Goal: Task Accomplishment & Management: Complete application form

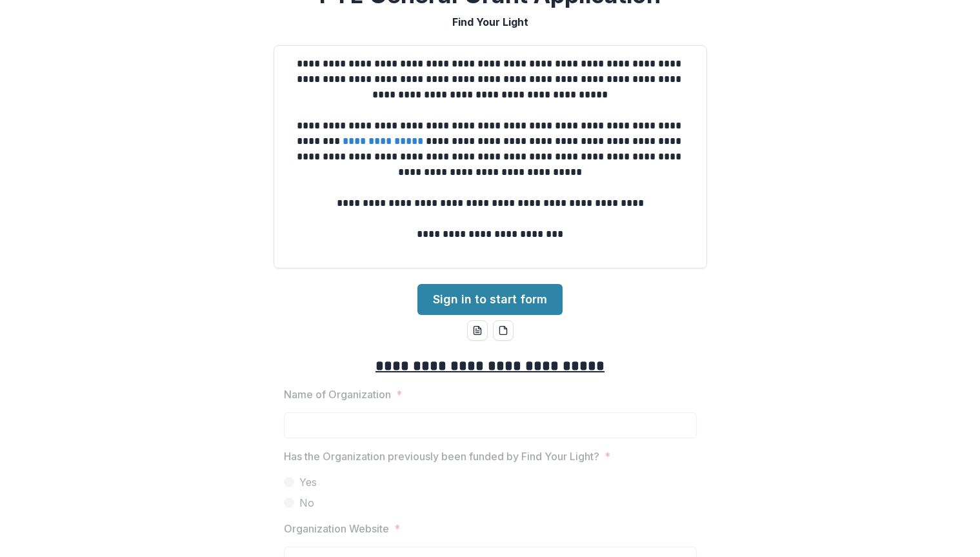
scroll to position [30, 0]
drag, startPoint x: 279, startPoint y: 388, endPoint x: 391, endPoint y: 391, distance: 112.3
copy p "Name of Organization"
click at [795, 335] on div "**********" at bounding box center [490, 278] width 980 height 557
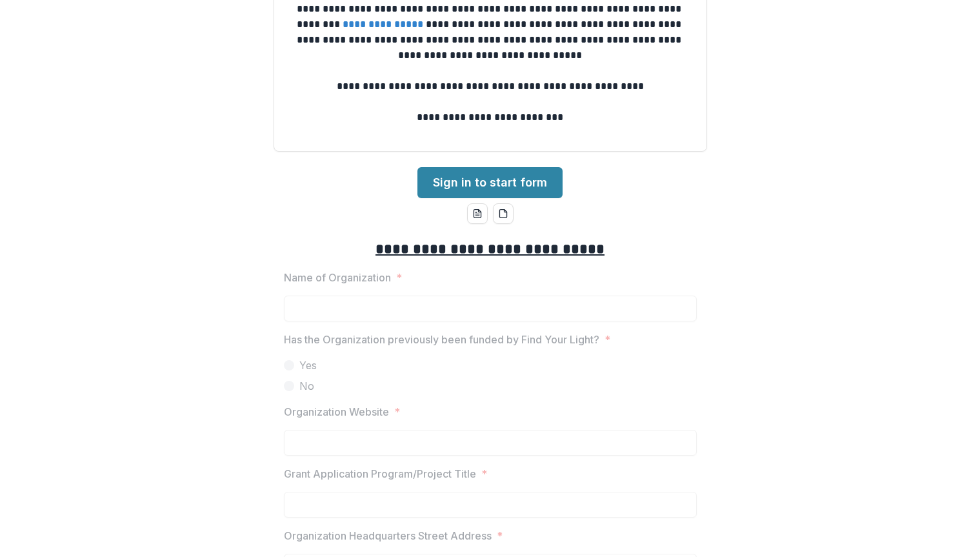
scroll to position [169, 0]
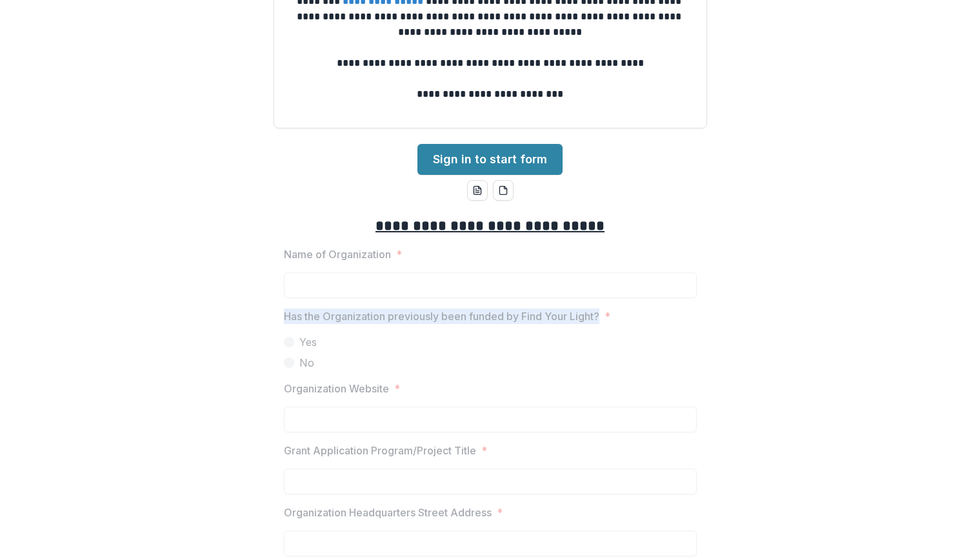
drag, startPoint x: 280, startPoint y: 317, endPoint x: 600, endPoint y: 317, distance: 319.9
copy p "Has the Organization previously been funded by Find Your Light?"
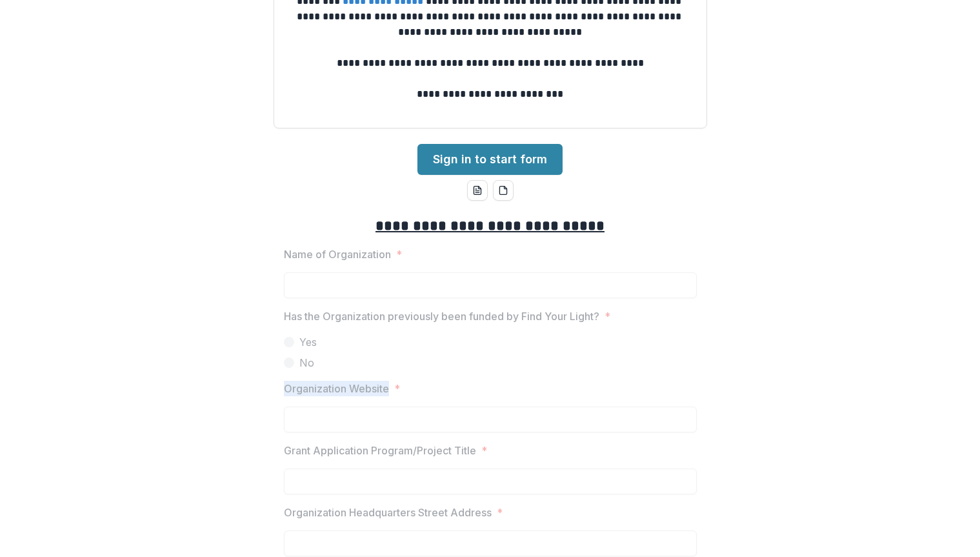
drag, startPoint x: 281, startPoint y: 388, endPoint x: 385, endPoint y: 389, distance: 104.5
copy p "Organization Website"
drag, startPoint x: 279, startPoint y: 450, endPoint x: 477, endPoint y: 451, distance: 198.0
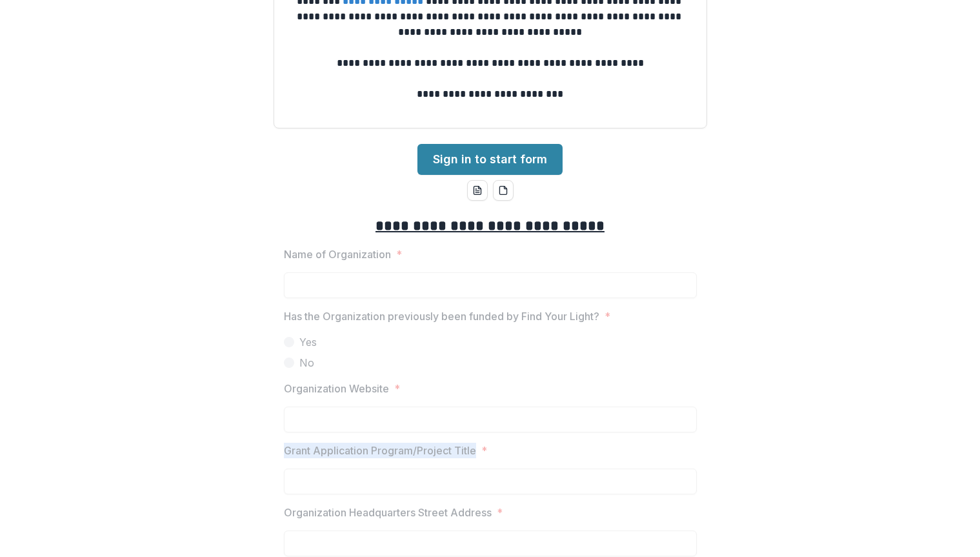
copy p "Grant Application Program/Project Title"
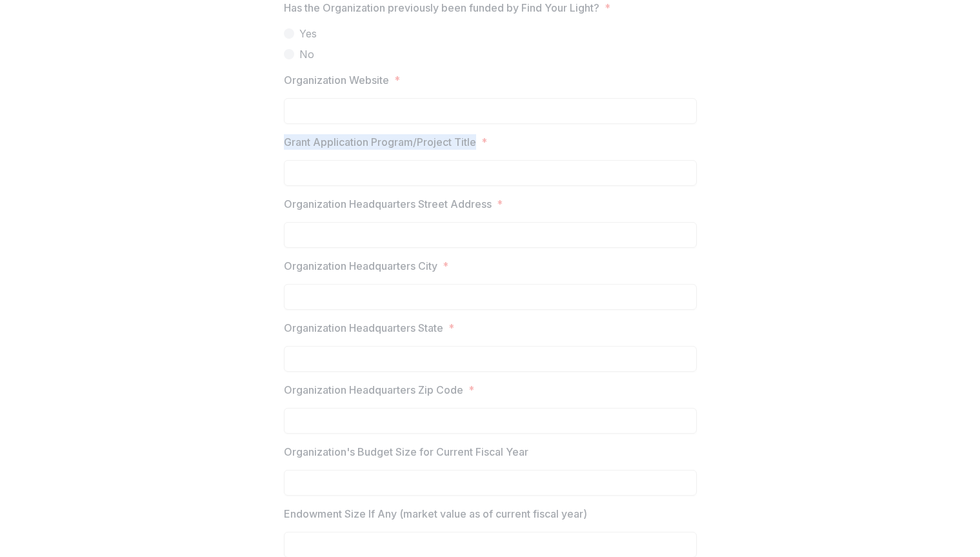
scroll to position [480, 0]
drag, startPoint x: 281, startPoint y: 262, endPoint x: 437, endPoint y: 266, distance: 156.1
copy p "Organization Headquarters City"
drag, startPoint x: 282, startPoint y: 325, endPoint x: 443, endPoint y: 330, distance: 160.7
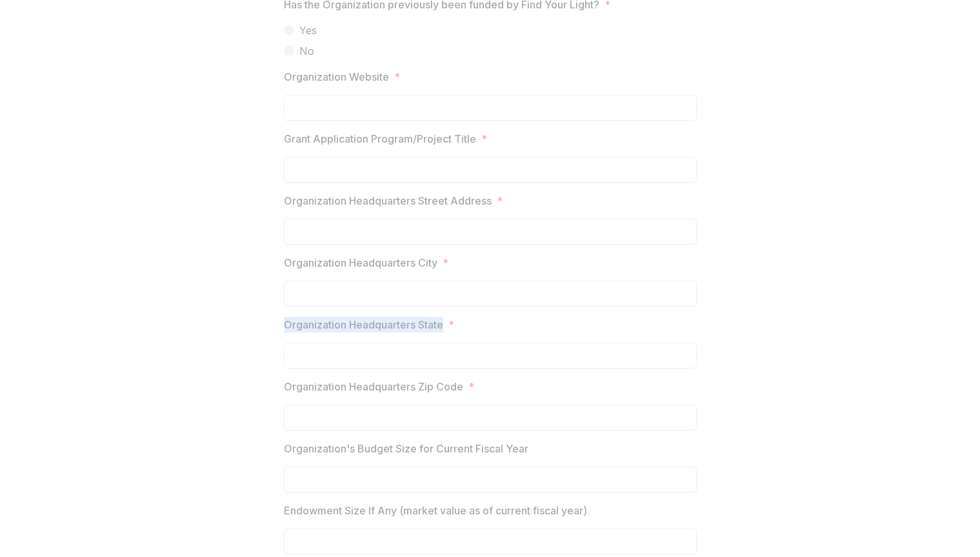
click at [443, 330] on p "Organization Headquarters State" at bounding box center [363, 324] width 159 height 15
copy p "Organization Headquarters State"
drag, startPoint x: 285, startPoint y: 388, endPoint x: 461, endPoint y: 387, distance: 175.4
click at [461, 387] on p "Organization Headquarters Zip Code" at bounding box center [373, 386] width 179 height 15
copy p "Organization Headquarters Zip Code"
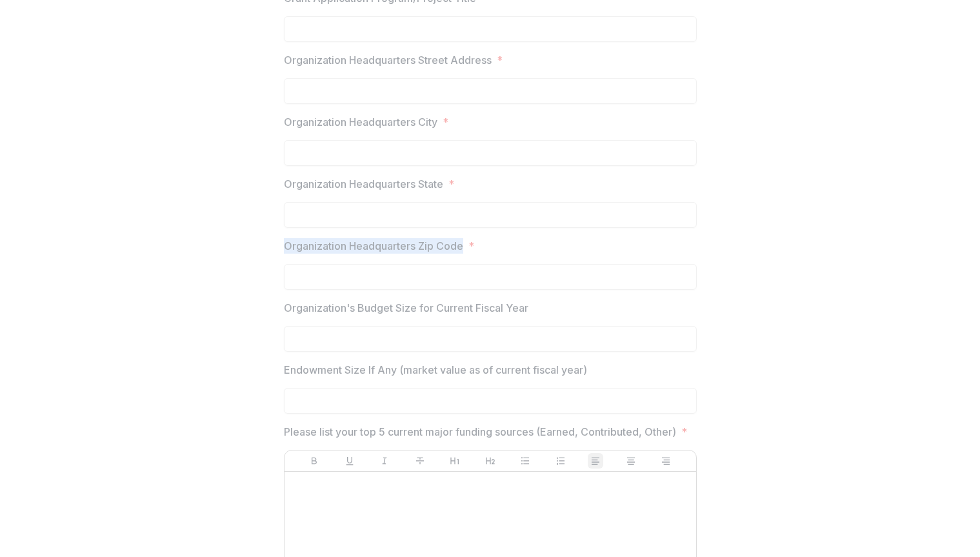
scroll to position [635, 0]
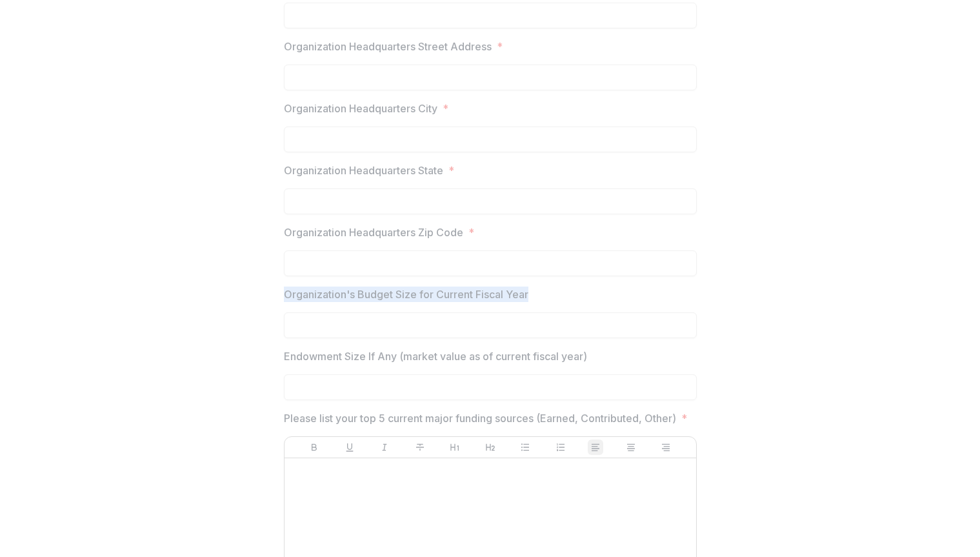
drag, startPoint x: 282, startPoint y: 293, endPoint x: 529, endPoint y: 295, distance: 246.4
click at [529, 295] on label "Organization's Budget Size for Current Fiscal Year" at bounding box center [486, 293] width 405 height 15
copy p "Organization's Budget Size for Current Fiscal Year"
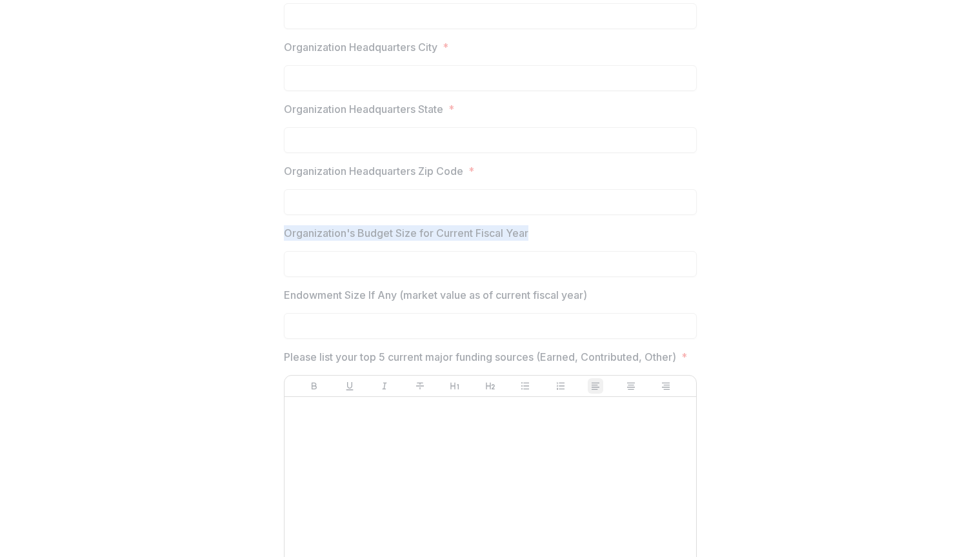
scroll to position [700, 0]
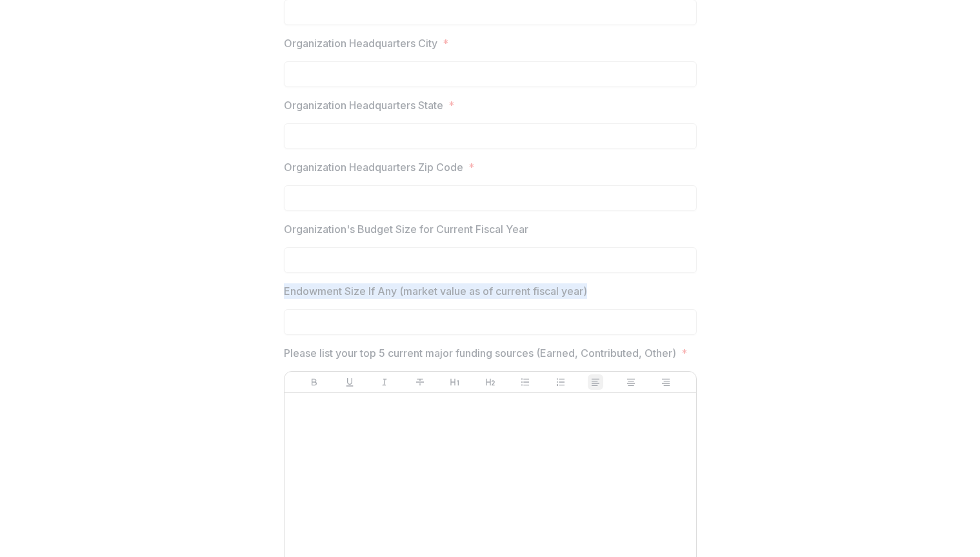
drag, startPoint x: 281, startPoint y: 290, endPoint x: 595, endPoint y: 290, distance: 314.1
click at [595, 290] on label "Endowment Size If Any (market value as of current fiscal year)" at bounding box center [486, 290] width 405 height 15
copy p "Endowment Size If Any (market value as of current fiscal year)"
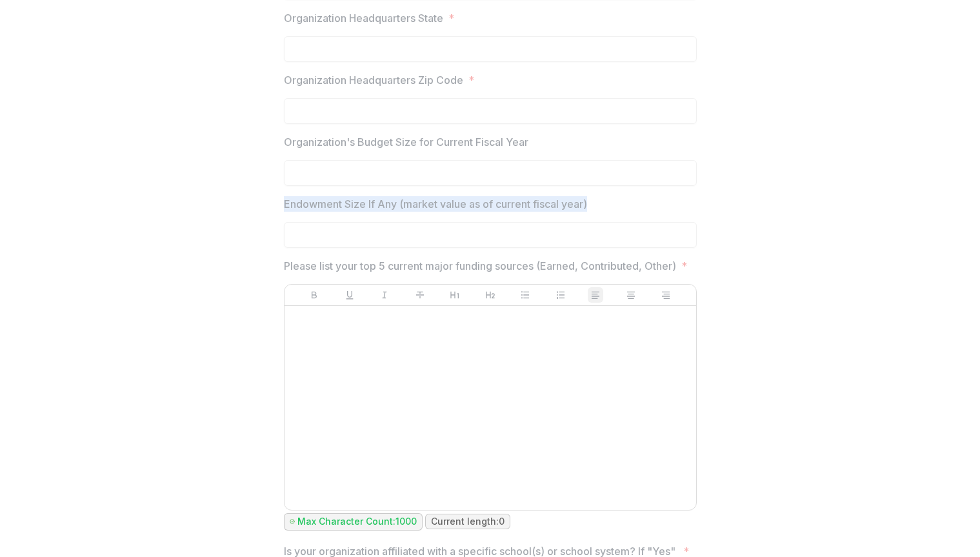
scroll to position [793, 0]
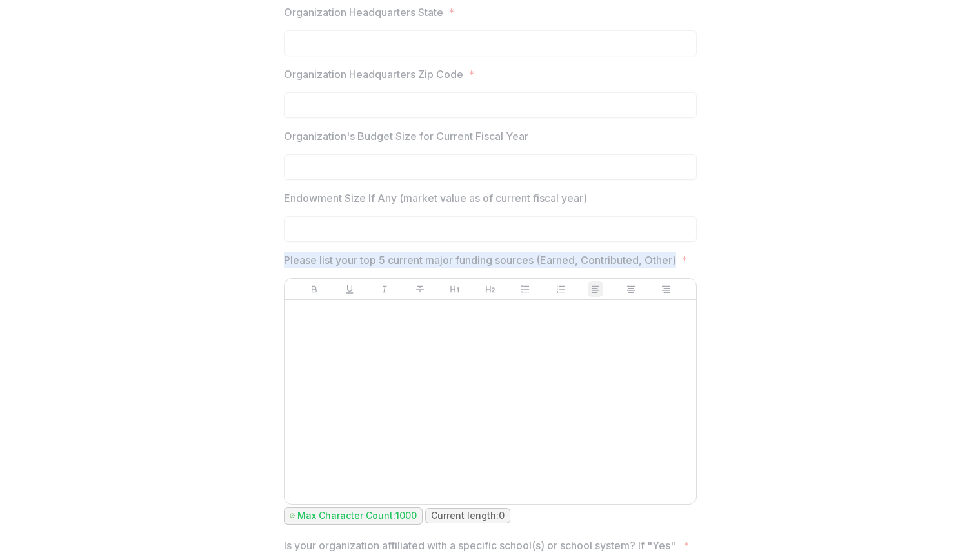
drag, startPoint x: 281, startPoint y: 259, endPoint x: 326, endPoint y: 277, distance: 48.6
click at [326, 268] on p "Please list your top 5 current major funding sources (Earned, Contributed, Othe…" at bounding box center [480, 259] width 392 height 15
copy p "Please list your top 5 current major funding sources (Earned, Contributed, Othe…"
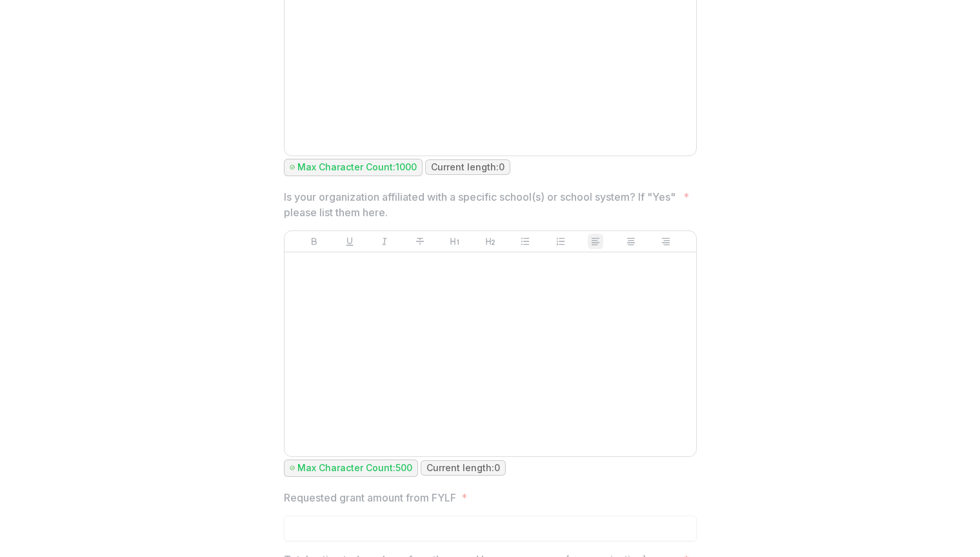
scroll to position [1161, 0]
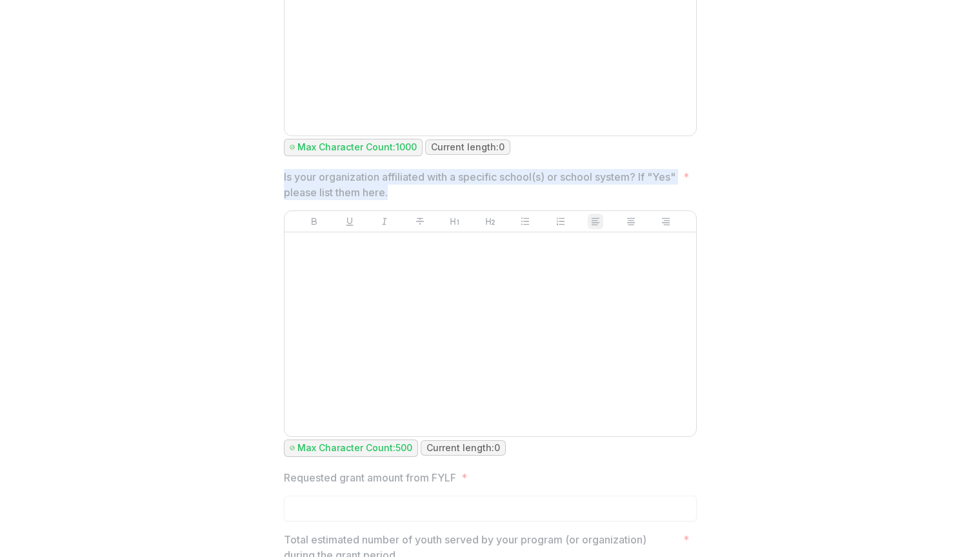
drag, startPoint x: 281, startPoint y: 189, endPoint x: 444, endPoint y: 197, distance: 163.4
click at [444, 197] on p "Is your organization affiliated with a specific school(s) or school system? If …" at bounding box center [481, 184] width 394 height 31
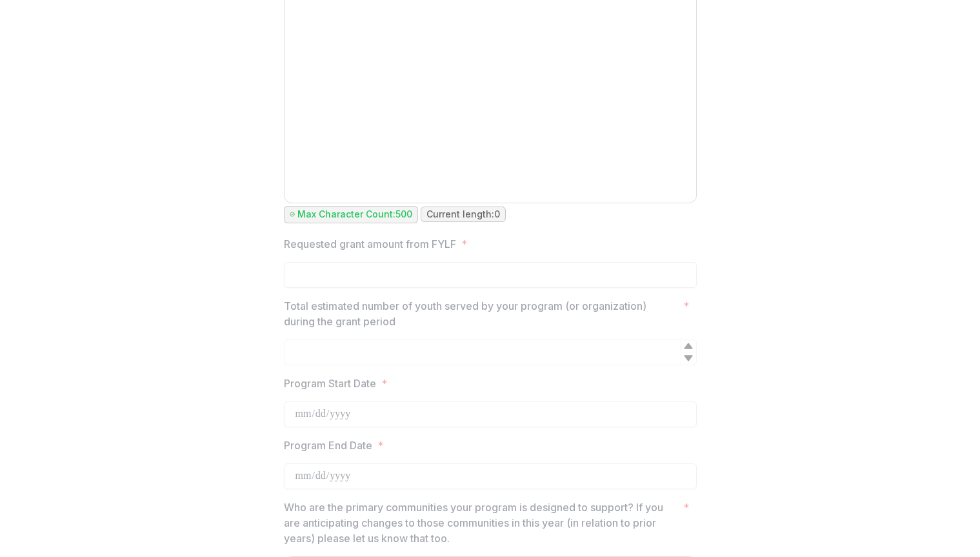
scroll to position [1401, 0]
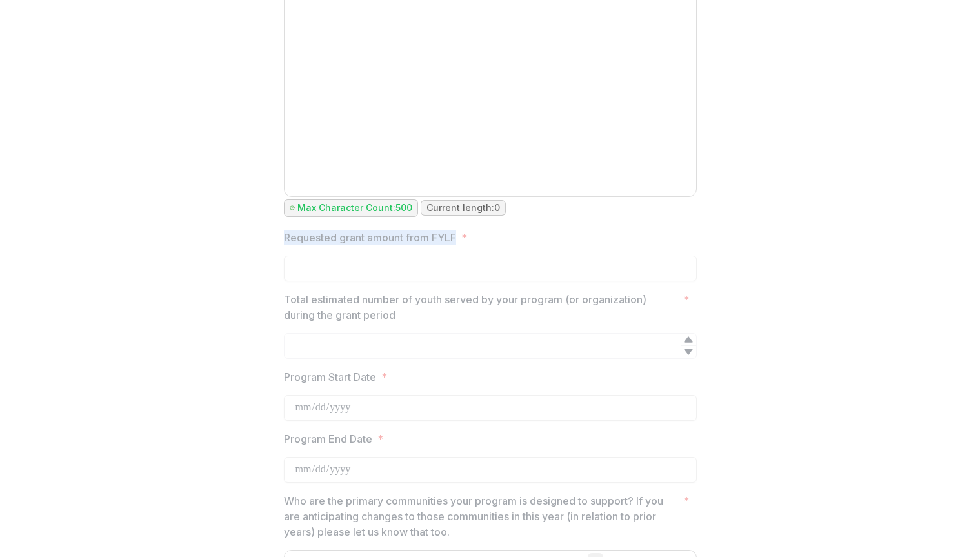
drag, startPoint x: 281, startPoint y: 252, endPoint x: 457, endPoint y: 252, distance: 176.7
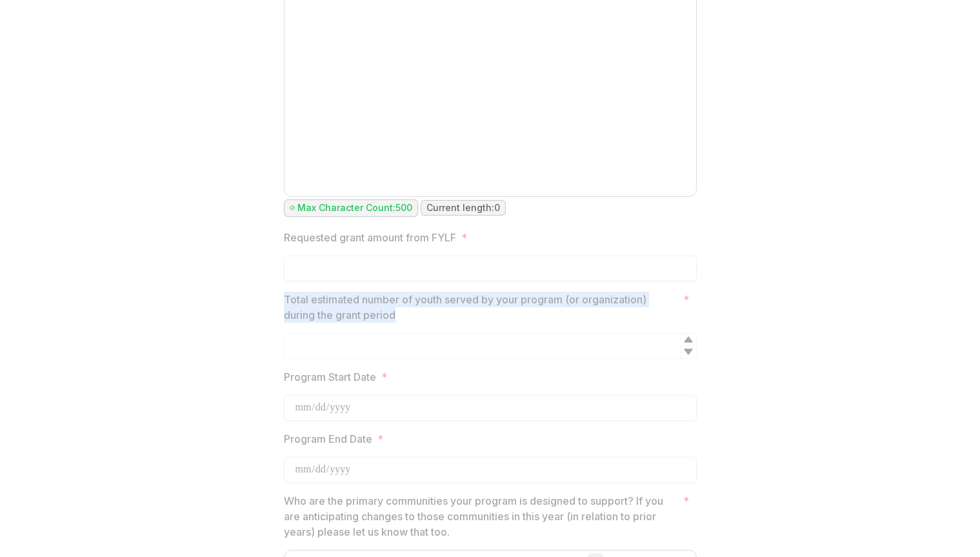
drag, startPoint x: 284, startPoint y: 309, endPoint x: 402, endPoint y: 325, distance: 119.1
click at [402, 322] on p "Total estimated number of youth served by your program (or organization) during…" at bounding box center [481, 307] width 394 height 31
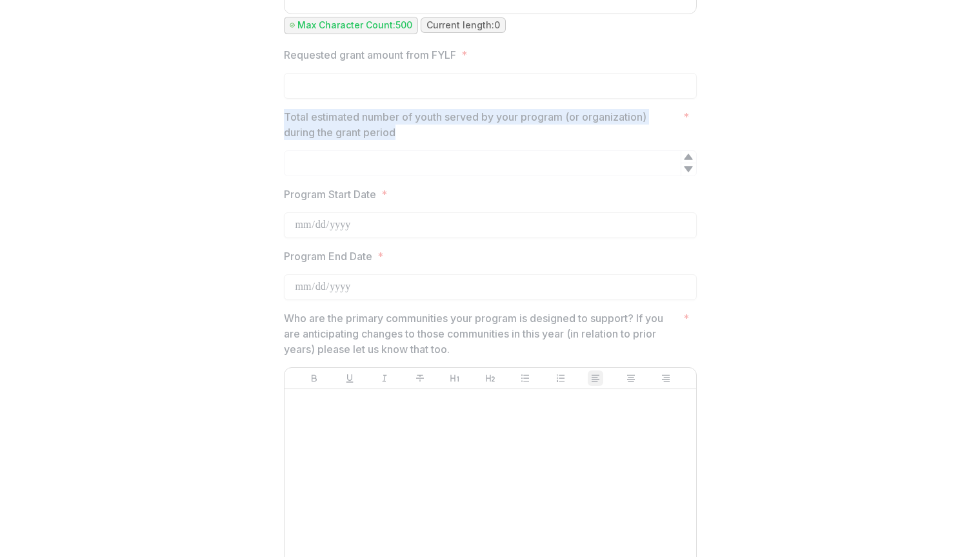
scroll to position [1600, 0]
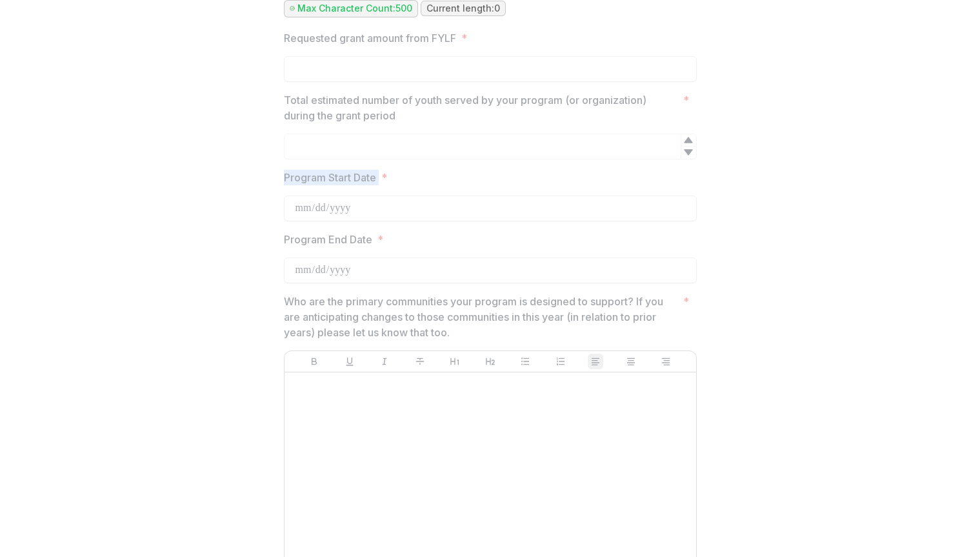
drag, startPoint x: 282, startPoint y: 189, endPoint x: 381, endPoint y: 191, distance: 98.7
click at [381, 185] on label "Program Start Date *" at bounding box center [486, 177] width 405 height 15
drag, startPoint x: 279, startPoint y: 248, endPoint x: 370, endPoint y: 251, distance: 90.4
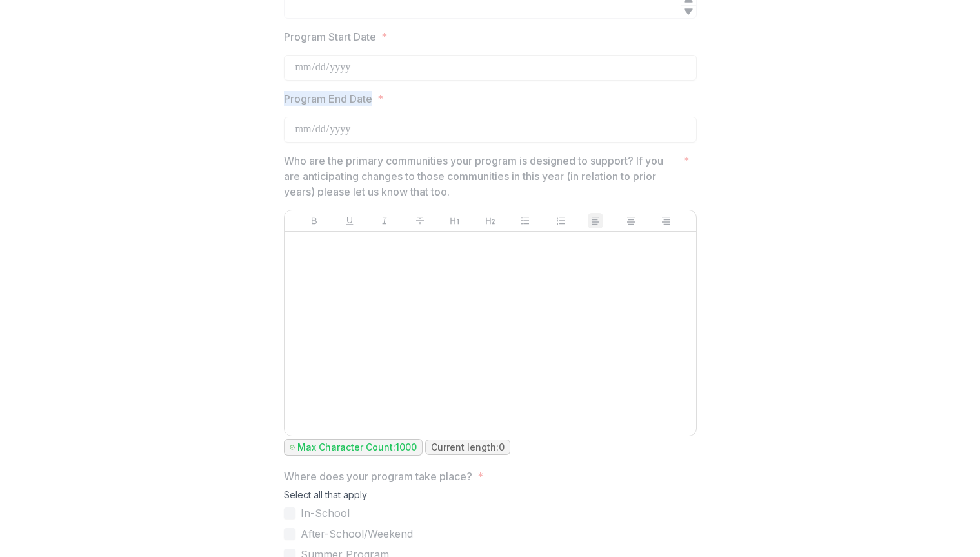
scroll to position [1745, 0]
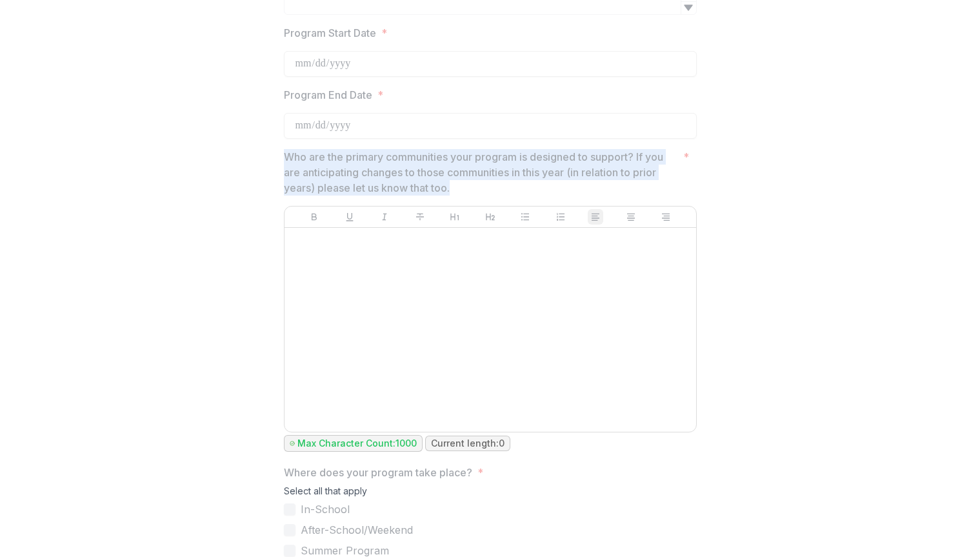
drag, startPoint x: 282, startPoint y: 170, endPoint x: 451, endPoint y: 193, distance: 169.9
click at [451, 193] on p "Who are the primary communities your program is designed to support? If you are…" at bounding box center [481, 172] width 394 height 46
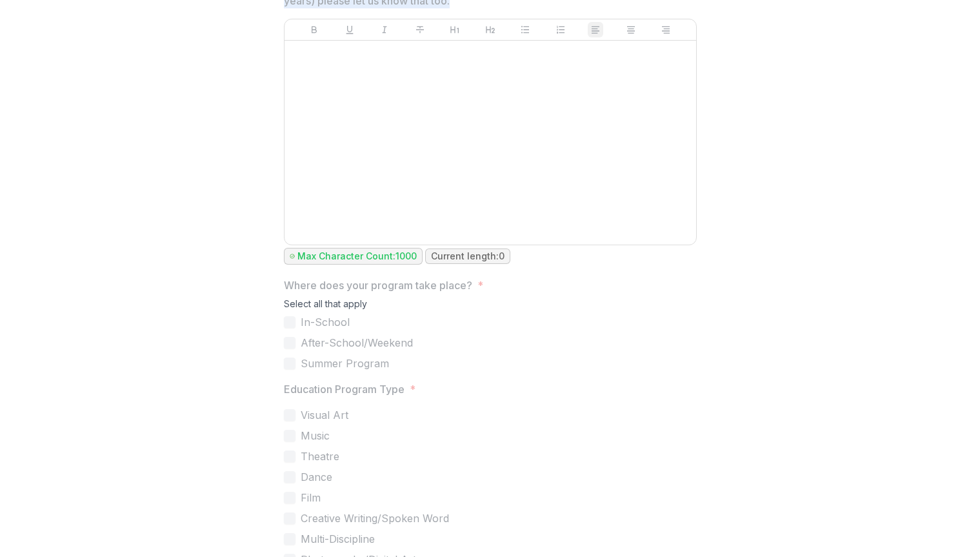
scroll to position [1937, 0]
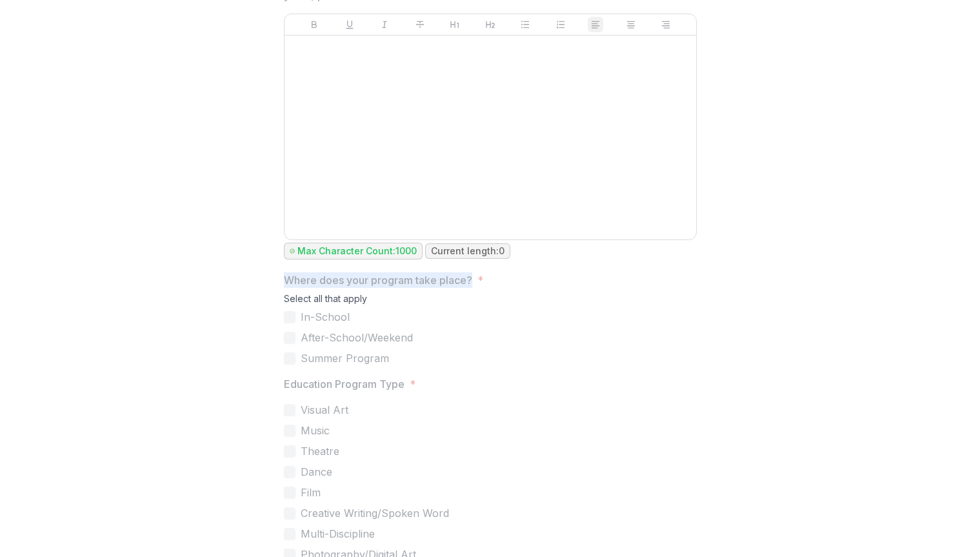
drag, startPoint x: 284, startPoint y: 291, endPoint x: 470, endPoint y: 295, distance: 185.8
click at [470, 288] on span "Where does your program take place? *" at bounding box center [486, 279] width 405 height 15
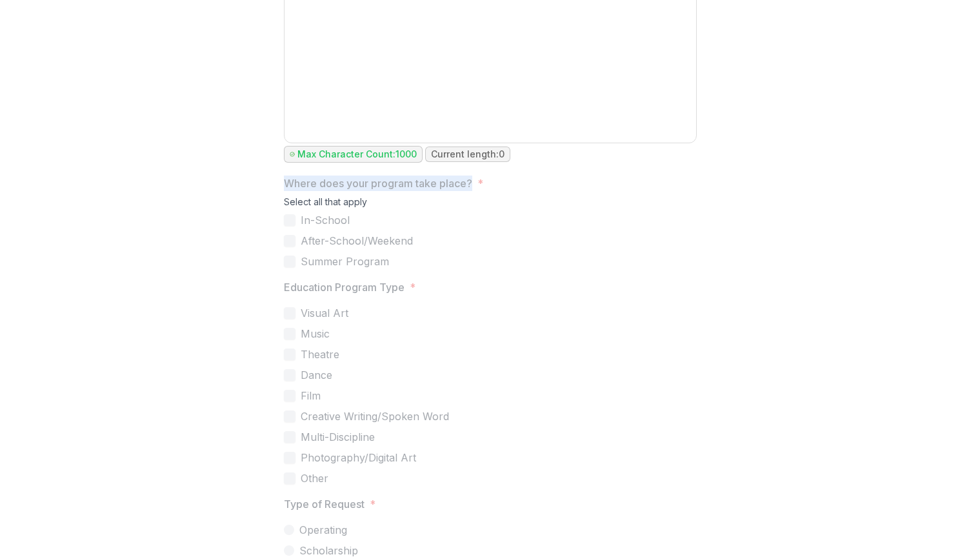
scroll to position [2036, 0]
drag, startPoint x: 282, startPoint y: 208, endPoint x: 368, endPoint y: 207, distance: 85.8
click at [368, 207] on div "Select all that apply" at bounding box center [490, 201] width 413 height 16
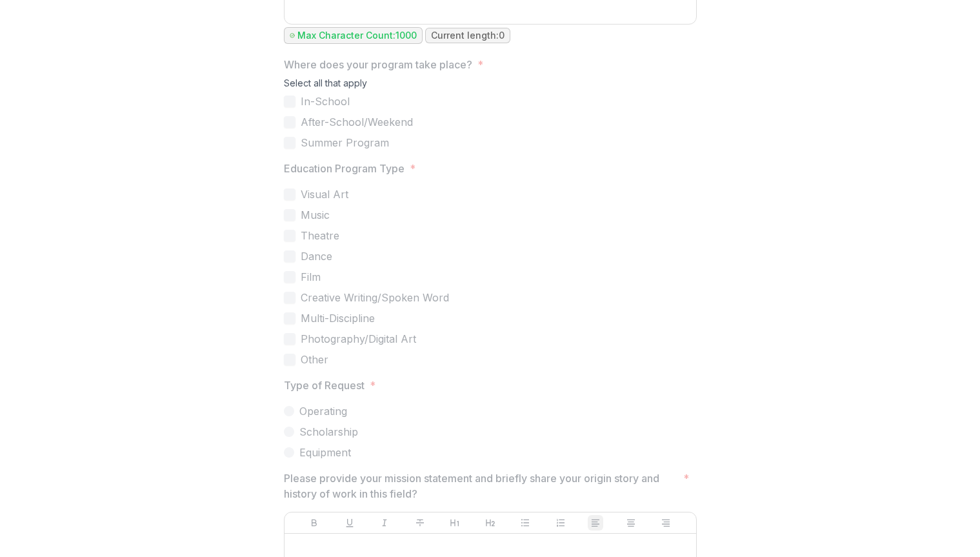
scroll to position [2181, 0]
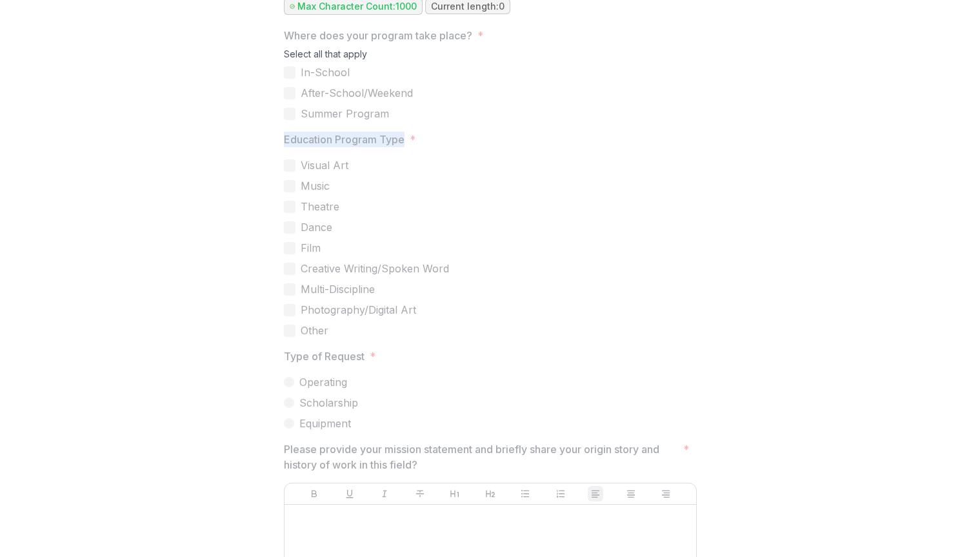
drag, startPoint x: 282, startPoint y: 150, endPoint x: 401, endPoint y: 151, distance: 119.3
click at [401, 147] on p "Education Program Type" at bounding box center [344, 139] width 121 height 15
click at [609, 192] on label "Music" at bounding box center [490, 185] width 413 height 15
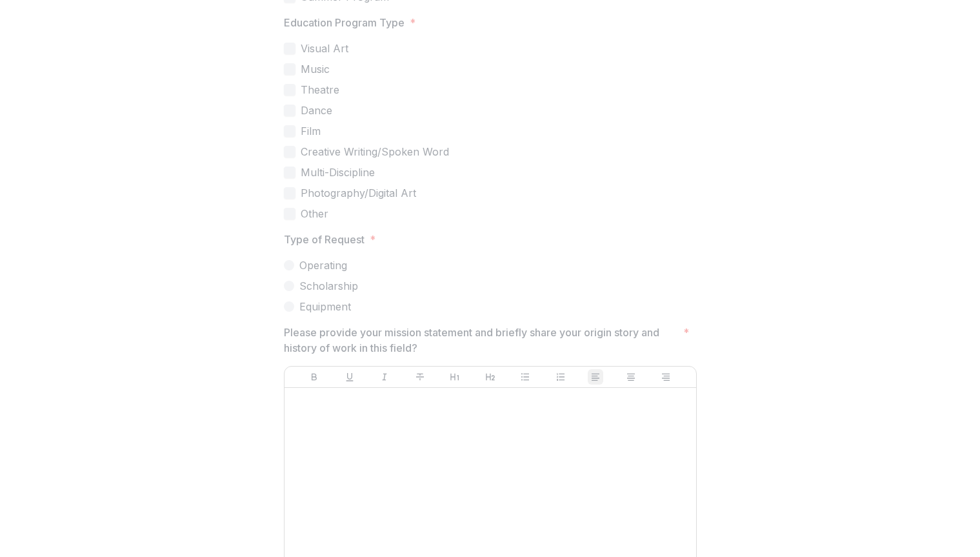
scroll to position [2299, 0]
drag, startPoint x: 284, startPoint y: 248, endPoint x: 361, endPoint y: 249, distance: 77.4
click at [361, 246] on p "Type of Request" at bounding box center [324, 237] width 81 height 15
click at [671, 199] on label "Photography/Digital Art" at bounding box center [490, 191] width 413 height 15
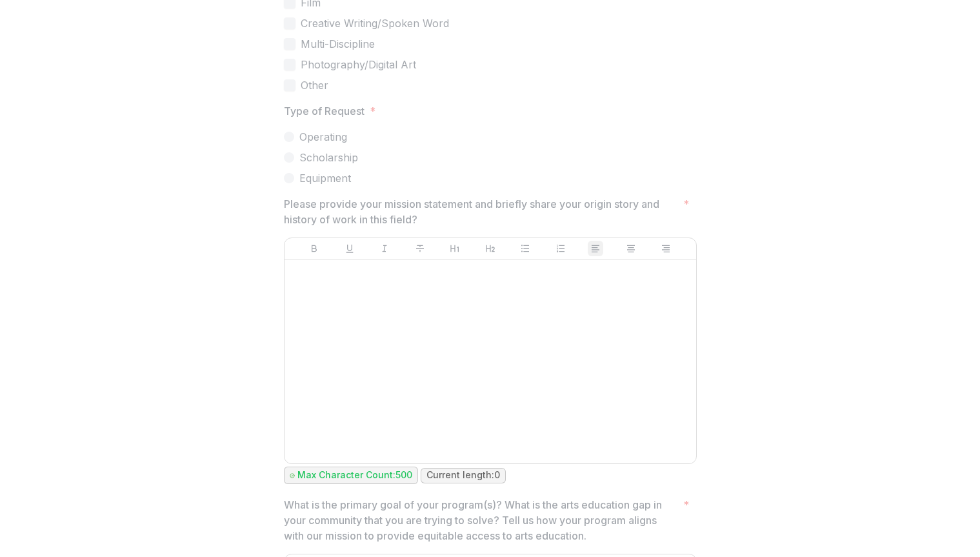
scroll to position [2448, 0]
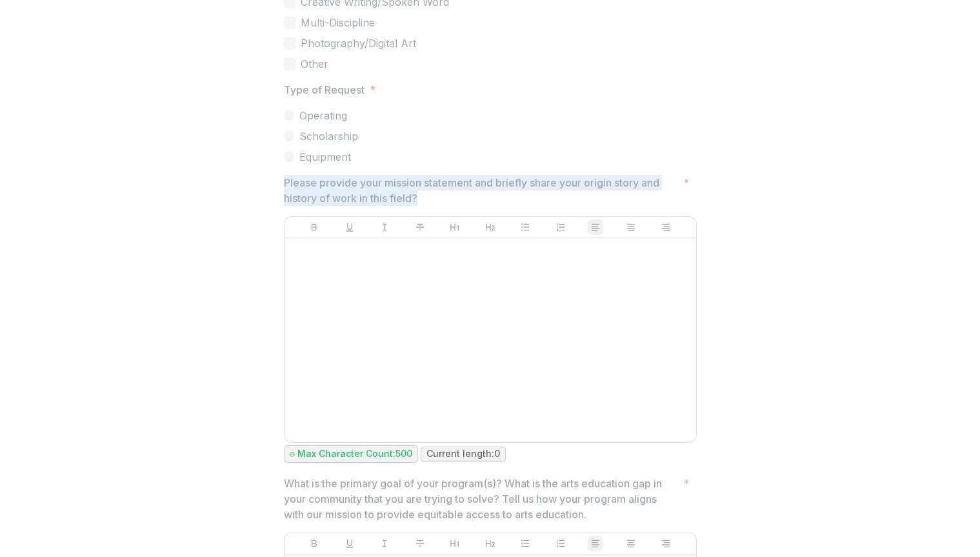
drag, startPoint x: 281, startPoint y: 193, endPoint x: 434, endPoint y: 201, distance: 153.1
click at [434, 201] on p "Please provide your mission statement and briefly share your origin story and h…" at bounding box center [481, 190] width 394 height 31
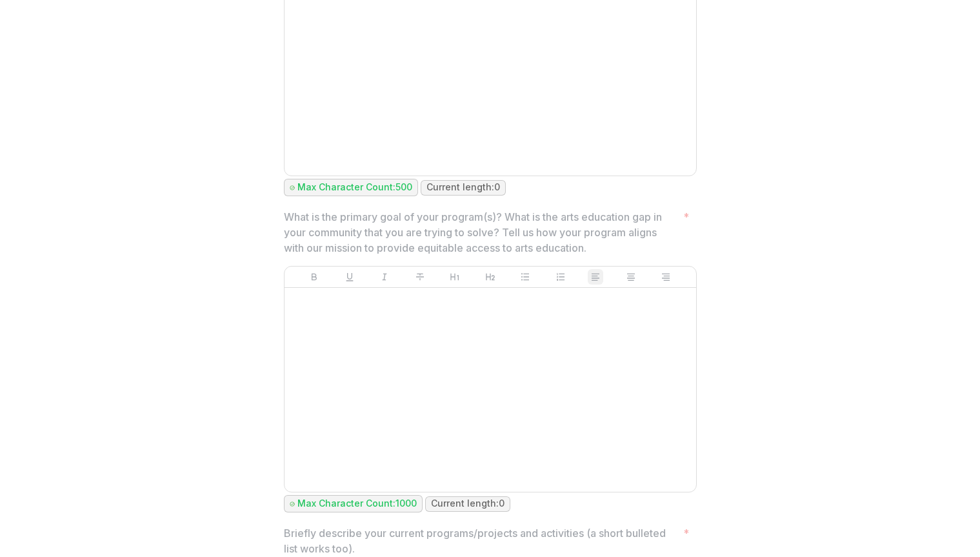
scroll to position [2728, 0]
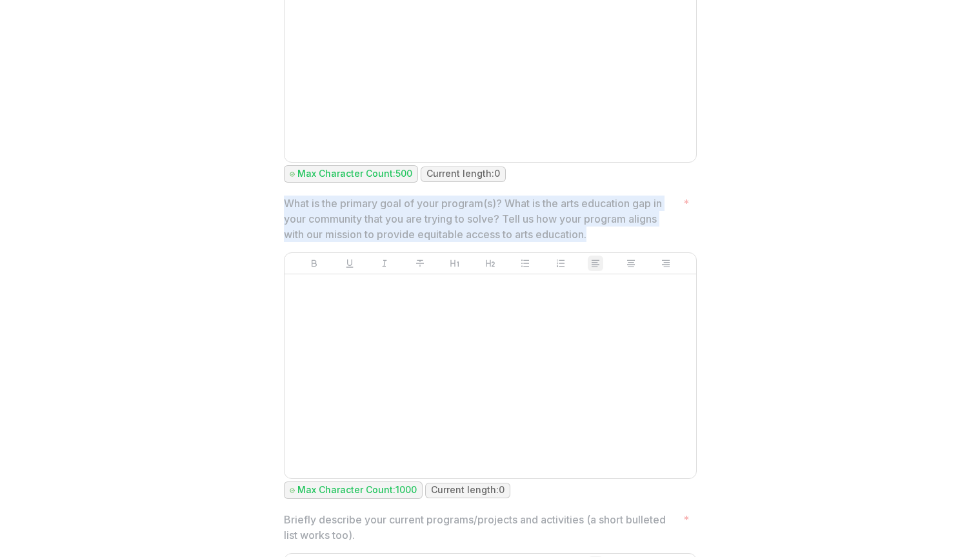
drag, startPoint x: 284, startPoint y: 210, endPoint x: 595, endPoint y: 241, distance: 313.0
click at [595, 241] on p "What is the primary goal of your program(s)? What is the arts education gap in …" at bounding box center [481, 218] width 394 height 46
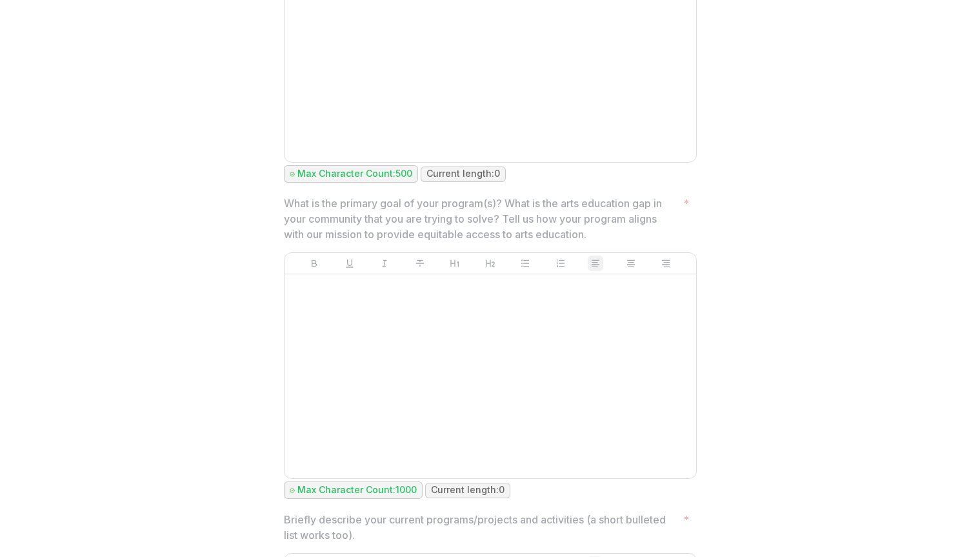
click at [858, 183] on div "**********" at bounding box center [489, 127] width 969 height 4961
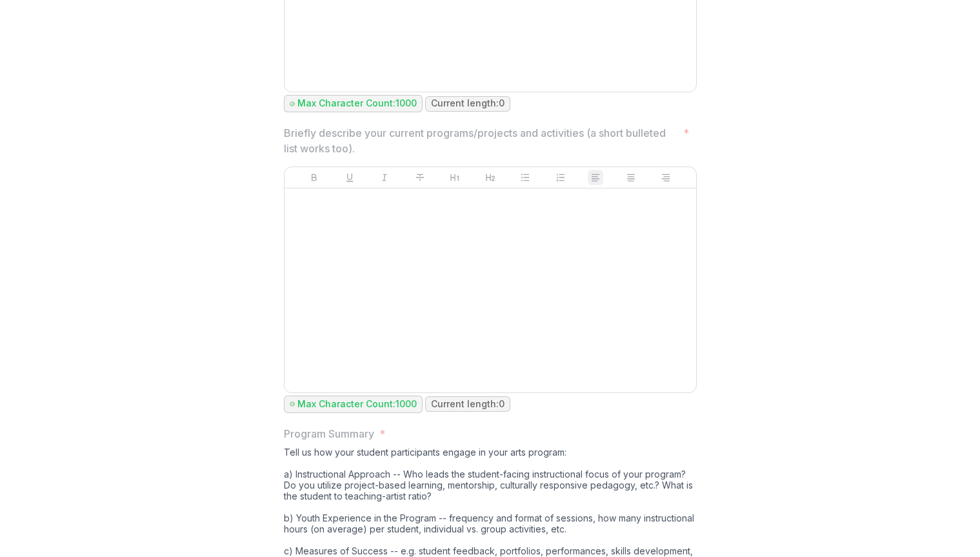
scroll to position [3116, 0]
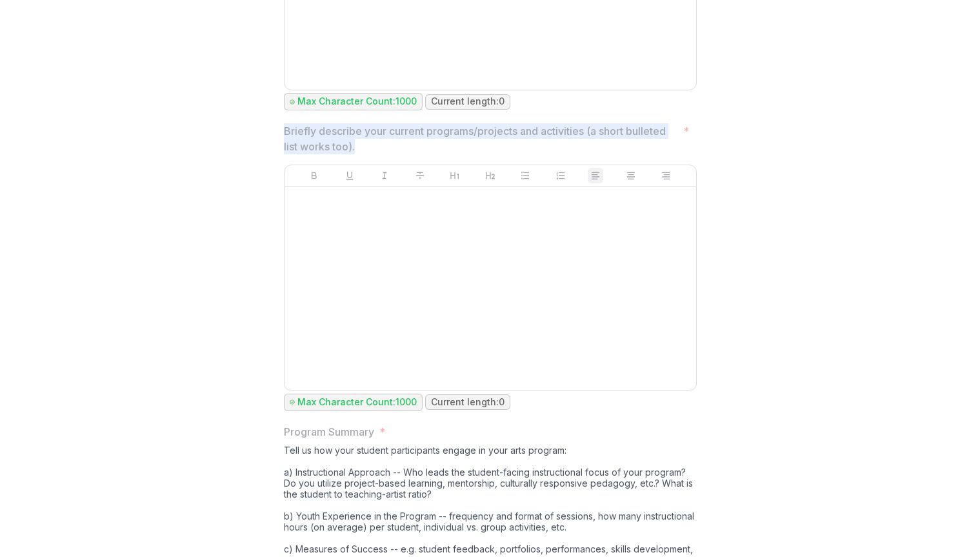
drag, startPoint x: 284, startPoint y: 136, endPoint x: 373, endPoint y: 153, distance: 90.6
click at [373, 153] on p "Briefly describe your current programs/projects and activities (a short bullete…" at bounding box center [481, 138] width 394 height 31
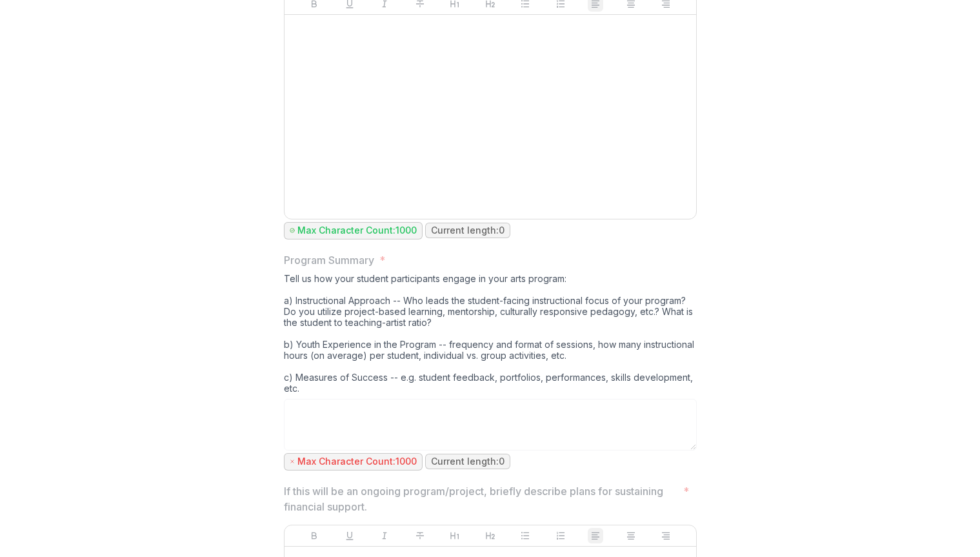
scroll to position [3314, 0]
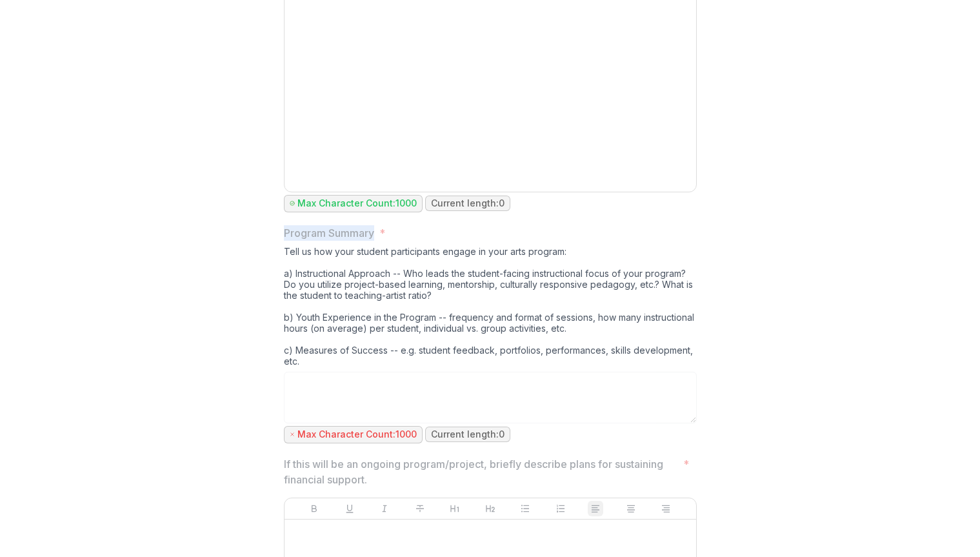
drag, startPoint x: 284, startPoint y: 236, endPoint x: 372, endPoint y: 235, distance: 88.4
click at [372, 235] on p "Program Summary" at bounding box center [329, 232] width 90 height 15
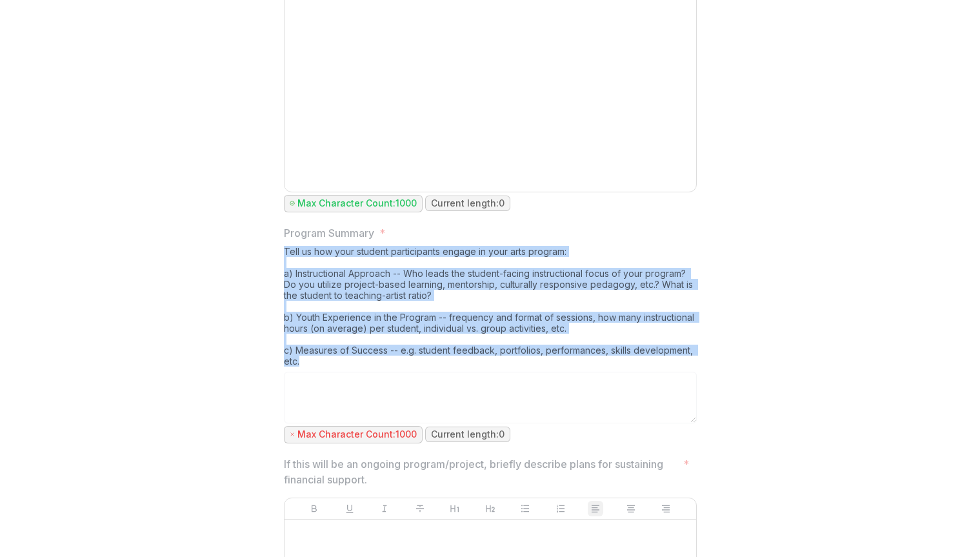
drag, startPoint x: 284, startPoint y: 254, endPoint x: 302, endPoint y: 364, distance: 111.9
click at [302, 364] on div "Tell us how your student participants engage in your arts program: a) Instructi…" at bounding box center [490, 309] width 413 height 126
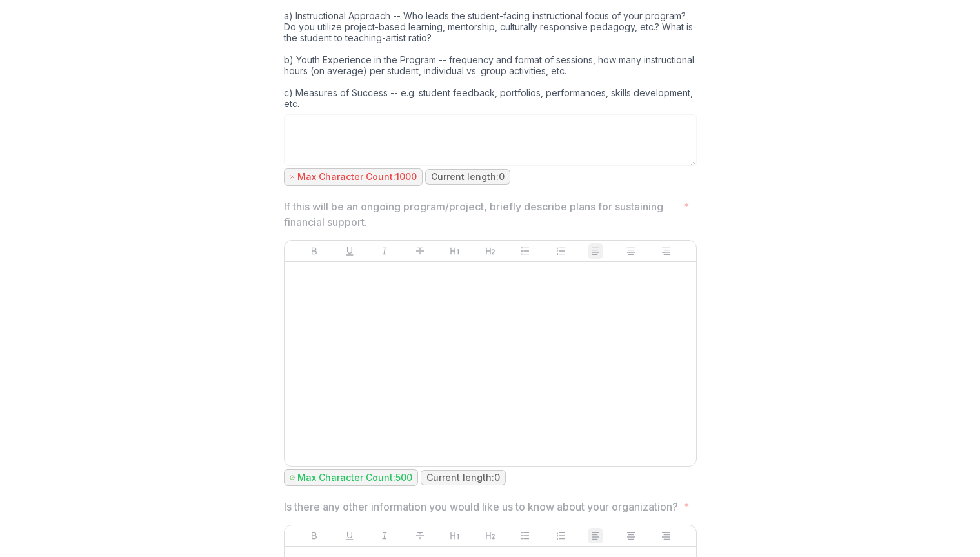
scroll to position [3574, 0]
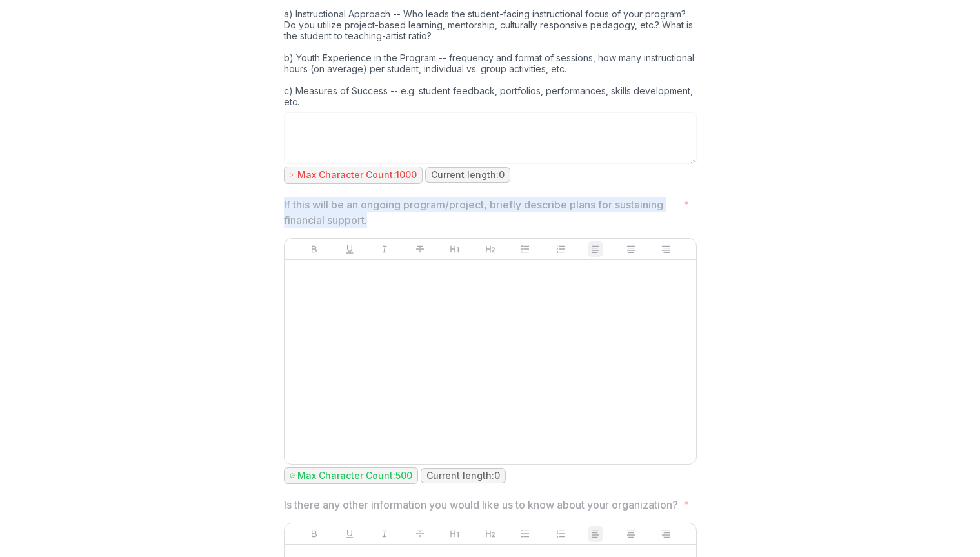
drag, startPoint x: 279, startPoint y: 206, endPoint x: 372, endPoint y: 224, distance: 94.6
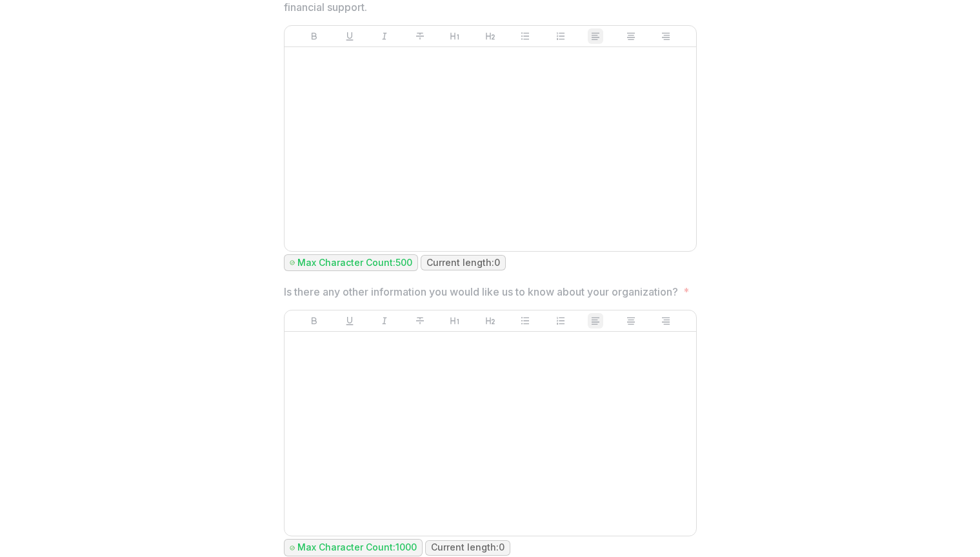
scroll to position [3787, 0]
drag, startPoint x: 282, startPoint y: 295, endPoint x: 356, endPoint y: 307, distance: 75.2
click at [356, 299] on p "Is there any other information you would like us to know about your organizatio…" at bounding box center [481, 290] width 394 height 15
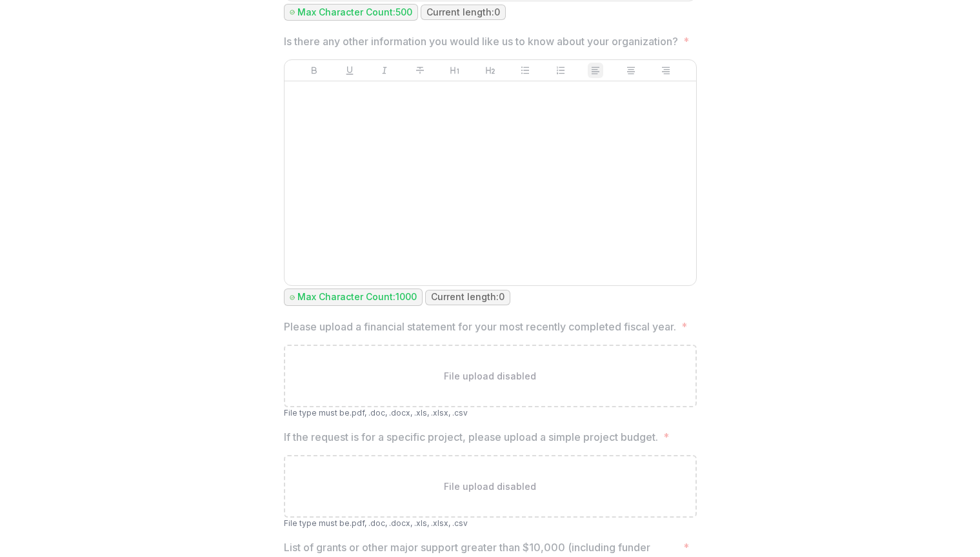
scroll to position [4039, 0]
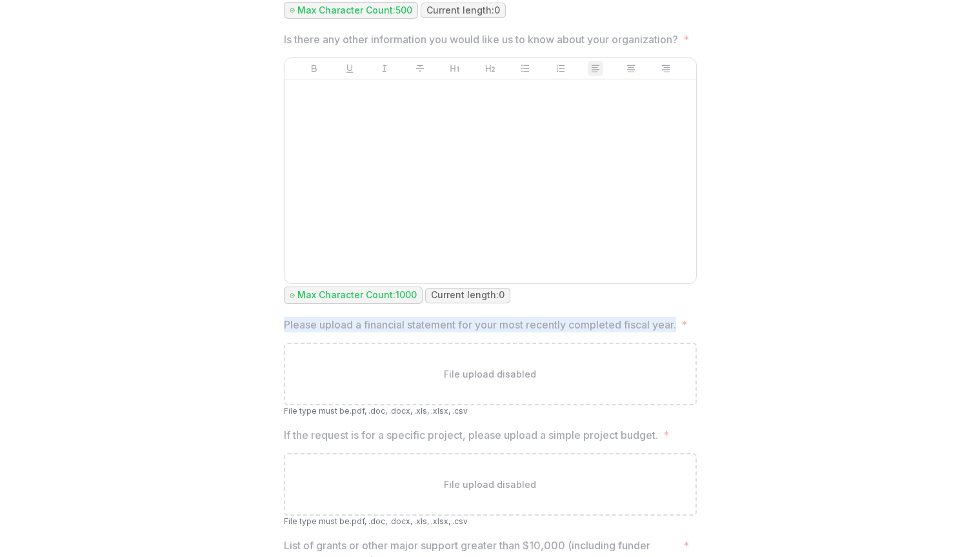
drag, startPoint x: 281, startPoint y: 339, endPoint x: 312, endPoint y: 358, distance: 36.5
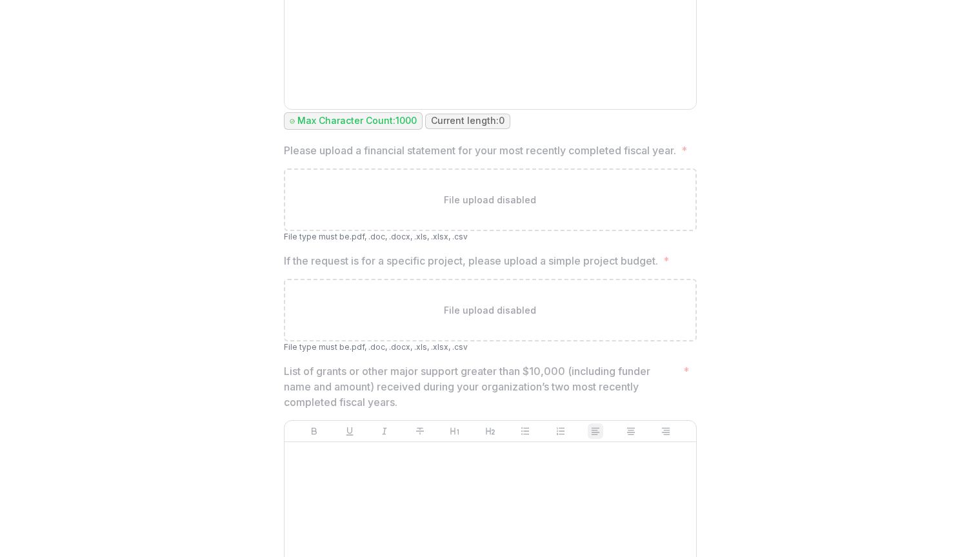
scroll to position [4238, 0]
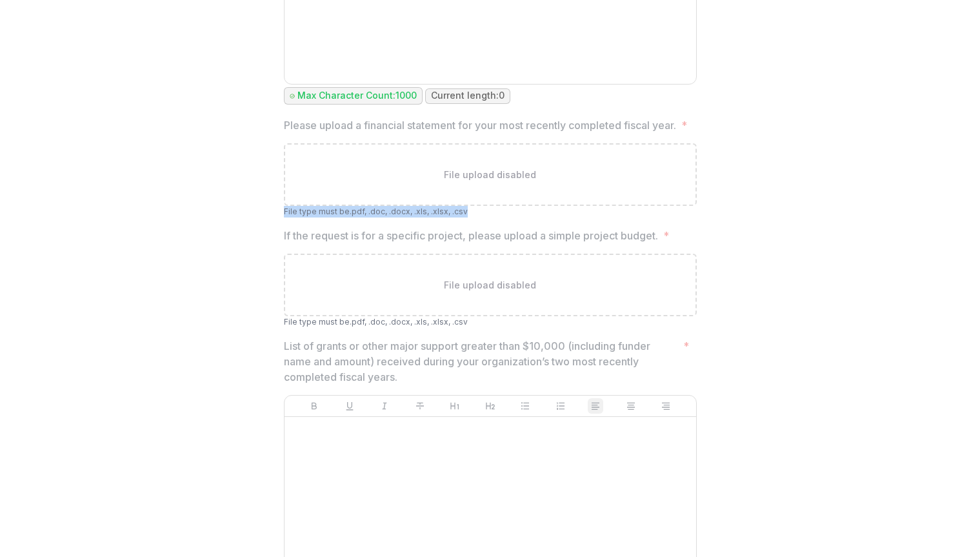
drag, startPoint x: 464, startPoint y: 243, endPoint x: 279, endPoint y: 241, distance: 185.1
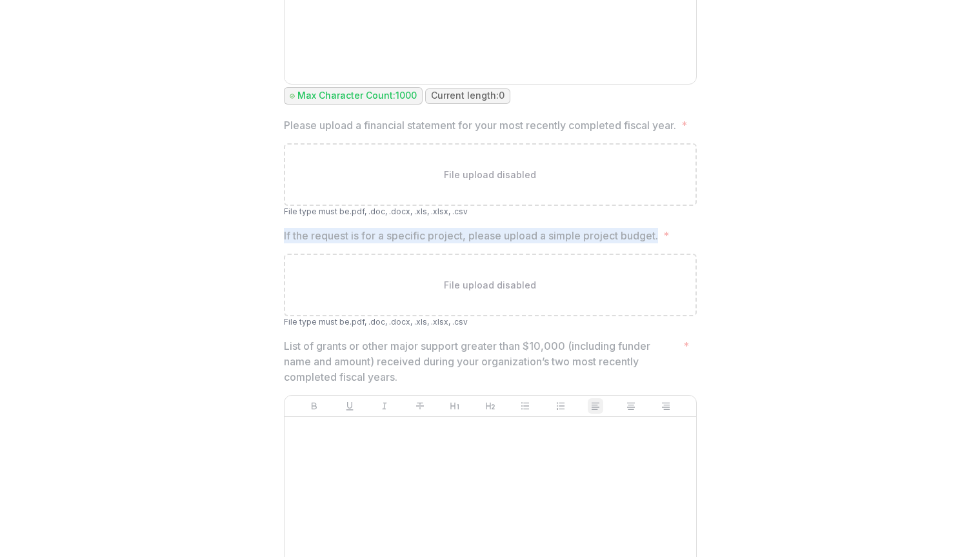
drag, startPoint x: 279, startPoint y: 265, endPoint x: 659, endPoint y: 265, distance: 379.9
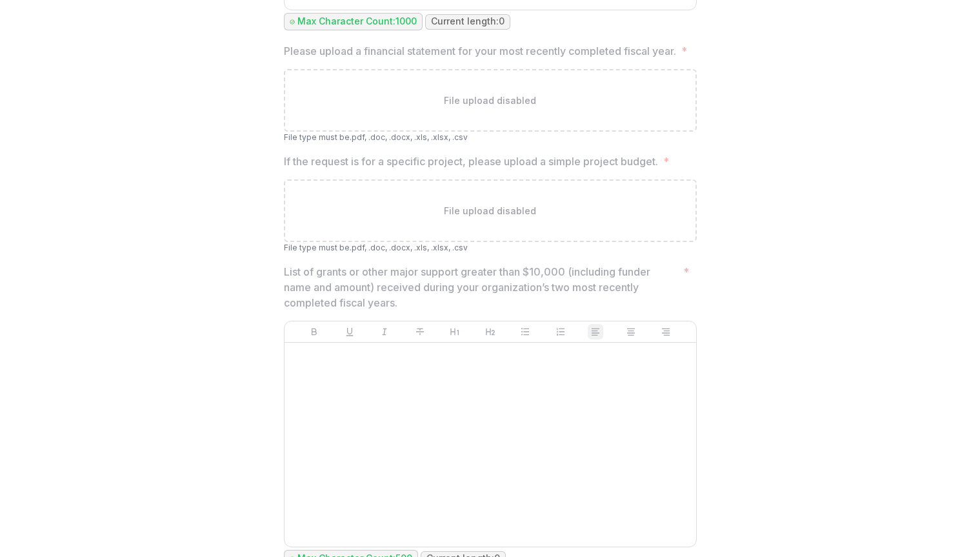
scroll to position [4313, 0]
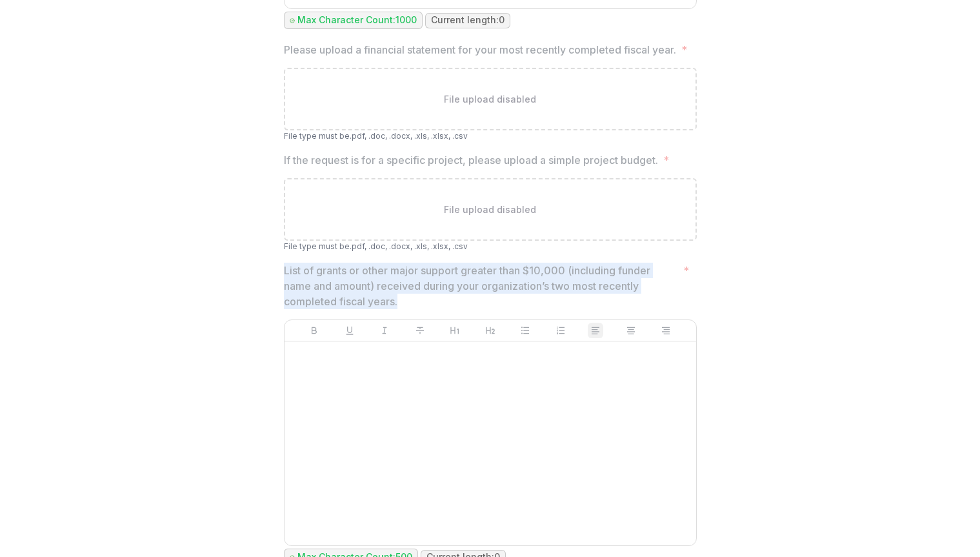
drag, startPoint x: 282, startPoint y: 299, endPoint x: 410, endPoint y: 332, distance: 132.3
click at [410, 309] on p "List of grants or other major support greater than $10,000 (including funder na…" at bounding box center [481, 285] width 394 height 46
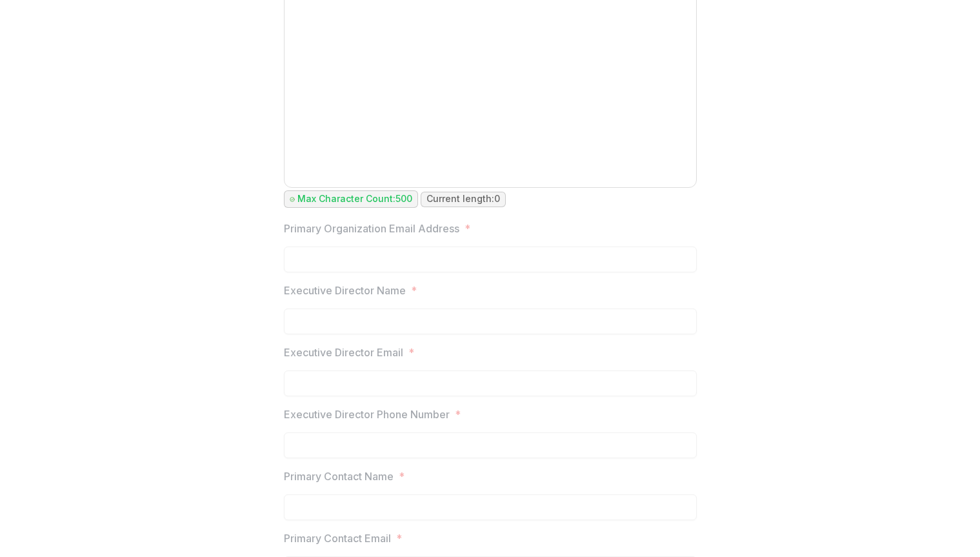
scroll to position [4672, 0]
drag, startPoint x: 282, startPoint y: 255, endPoint x: 458, endPoint y: 257, distance: 176.1
click at [458, 235] on p "Primary Organization Email Address" at bounding box center [371, 227] width 175 height 15
drag, startPoint x: 282, startPoint y: 316, endPoint x: 401, endPoint y: 315, distance: 119.3
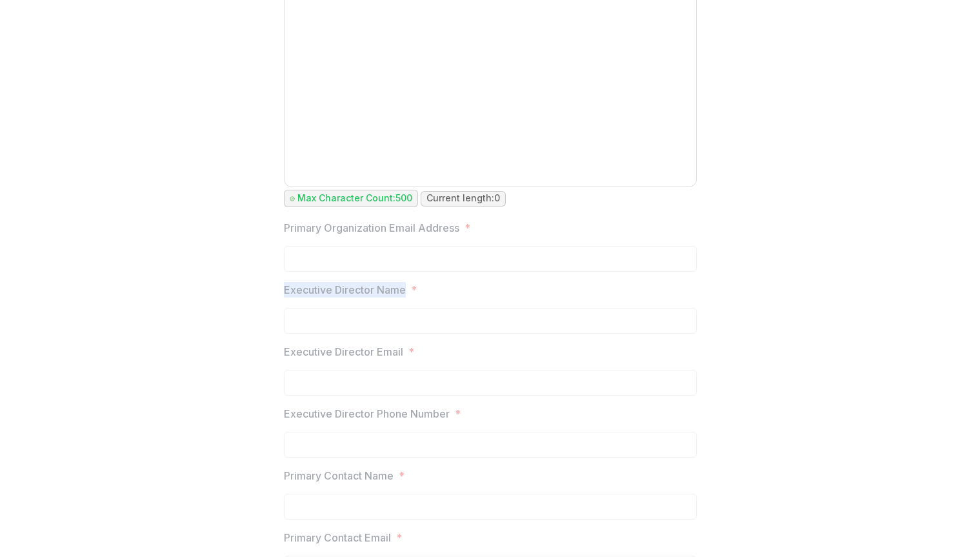
click at [401, 297] on p "Executive Director Name" at bounding box center [345, 289] width 122 height 15
drag, startPoint x: 281, startPoint y: 441, endPoint x: 450, endPoint y: 441, distance: 169.6
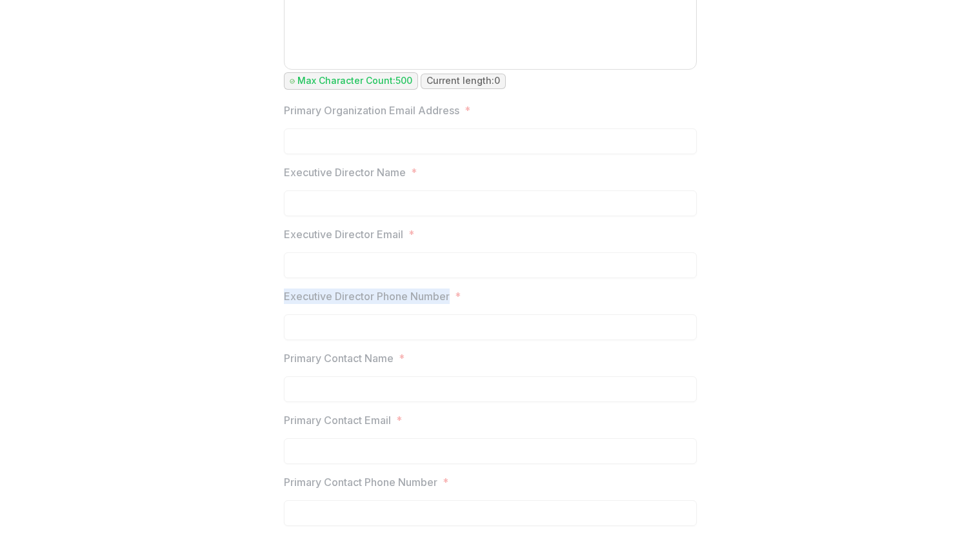
scroll to position [4817, 0]
drag, startPoint x: 281, startPoint y: 357, endPoint x: 394, endPoint y: 358, distance: 113.5
drag, startPoint x: 282, startPoint y: 417, endPoint x: 394, endPoint y: 417, distance: 112.2
click at [394, 417] on label "Primary Contact Email *" at bounding box center [486, 419] width 405 height 15
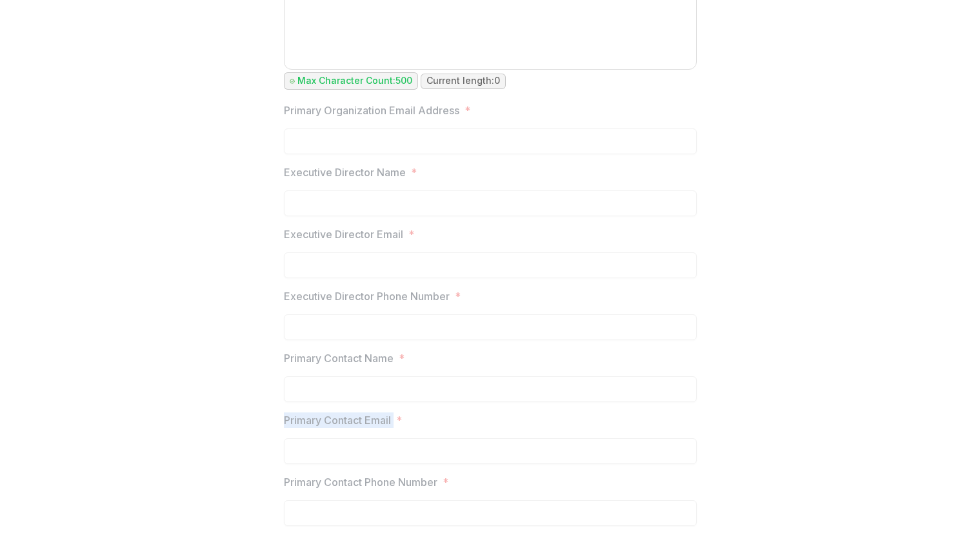
scroll to position [4817, 0]
drag, startPoint x: 282, startPoint y: 480, endPoint x: 438, endPoint y: 482, distance: 155.4
click at [437, 482] on p "Primary Contact Phone Number" at bounding box center [361, 481] width 154 height 15
